Goal: Find specific page/section: Find specific page/section

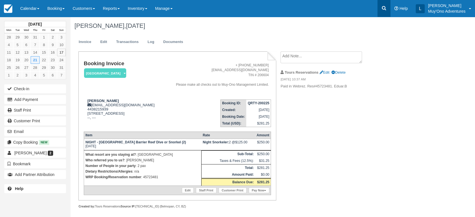
click at [387, 4] on link at bounding box center [384, 8] width 13 height 17
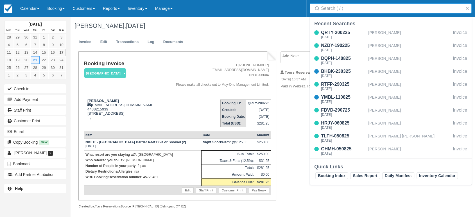
click at [346, 3] on input "Search" at bounding box center [392, 8] width 142 height 10
click at [330, 9] on input "Search" at bounding box center [392, 8] width 142 height 10
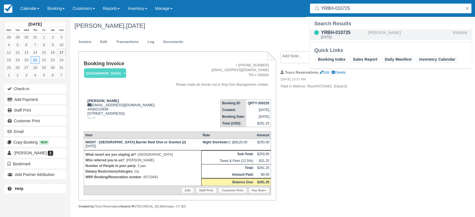
type input "YRBH-010725"
click at [341, 33] on div "YRBH-010725" at bounding box center [343, 32] width 45 height 7
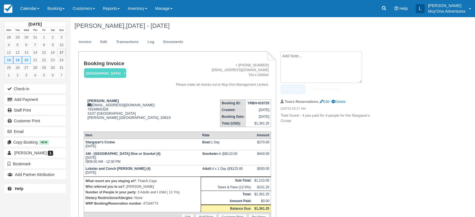
click at [310, 59] on textarea at bounding box center [322, 66] width 82 height 31
click at [388, 3] on link at bounding box center [384, 8] width 13 height 17
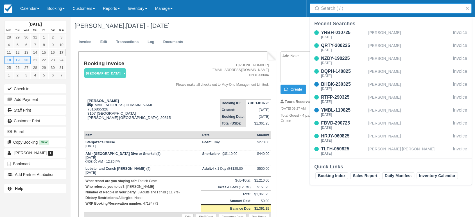
click at [347, 12] on input "Search" at bounding box center [392, 8] width 142 height 10
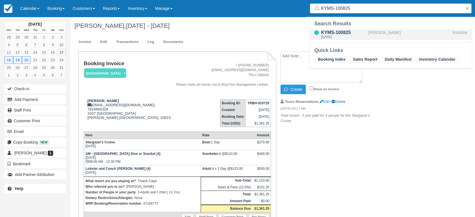
type input "KYMS-100825"
click at [339, 30] on div "KYMS-100825" at bounding box center [343, 32] width 45 height 7
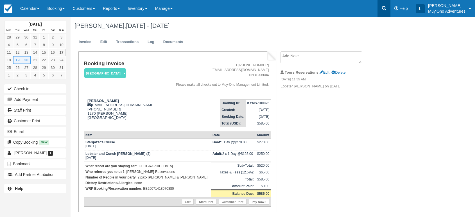
click at [382, 8] on icon at bounding box center [384, 8] width 4 height 4
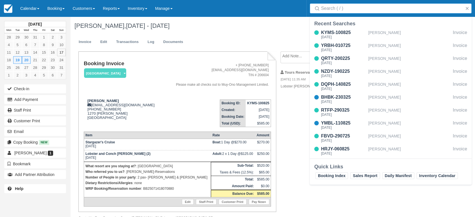
click at [361, 13] on input "Search" at bounding box center [392, 8] width 142 height 10
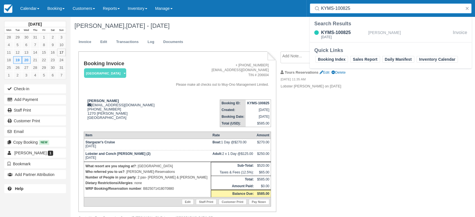
type input "KYMS-100825"
